Goal: Information Seeking & Learning: Learn about a topic

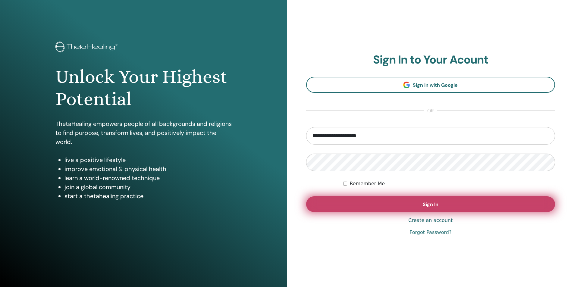
click at [384, 203] on button "Sign In" at bounding box center [430, 204] width 249 height 16
click at [395, 204] on button "Sign In" at bounding box center [430, 204] width 249 height 16
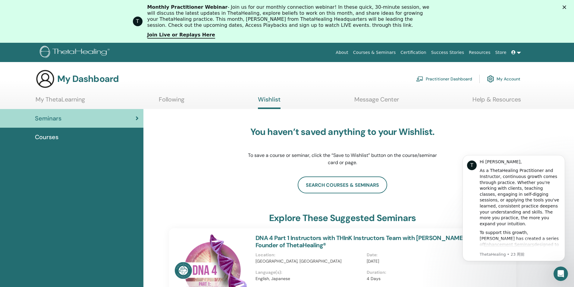
click at [71, 100] on link "My ThetaLearning" at bounding box center [60, 102] width 49 height 12
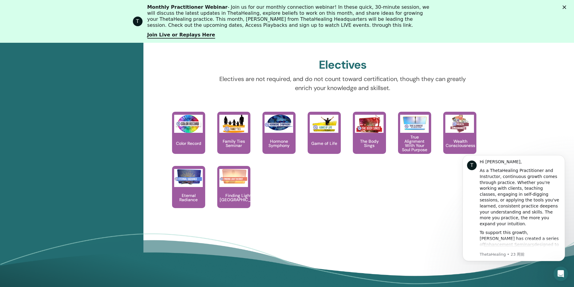
scroll to position [499, 0]
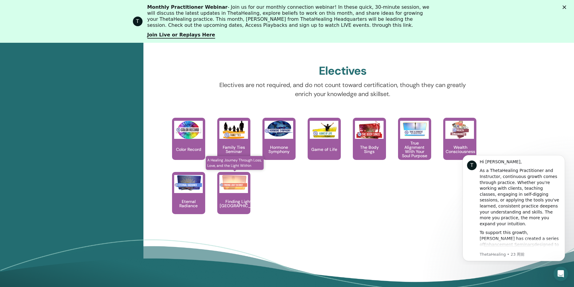
click at [239, 193] on div "Finding Light in [GEOGRAPHIC_DATA]" at bounding box center [233, 193] width 33 height 42
click at [233, 195] on div "Finding Light in [GEOGRAPHIC_DATA]" at bounding box center [233, 193] width 33 height 42
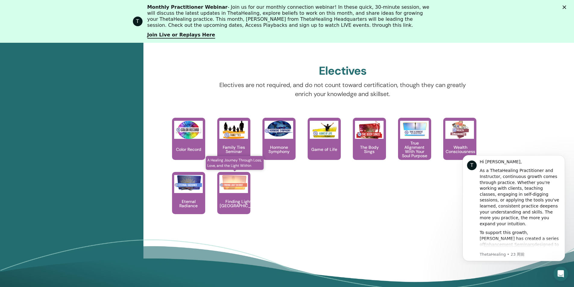
click at [233, 195] on div "Finding Light in [GEOGRAPHIC_DATA]" at bounding box center [233, 193] width 33 height 42
